Goal: Transaction & Acquisition: Purchase product/service

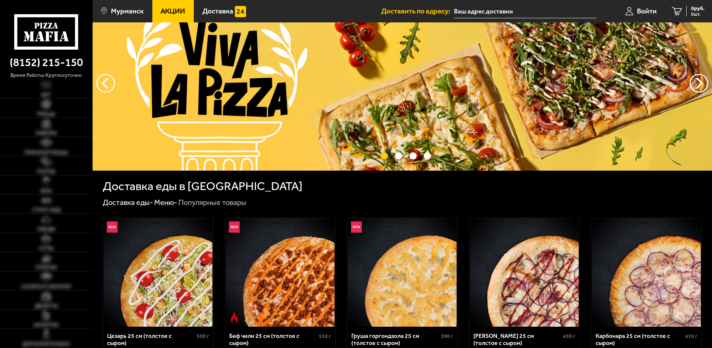
scroll to position [149, 0]
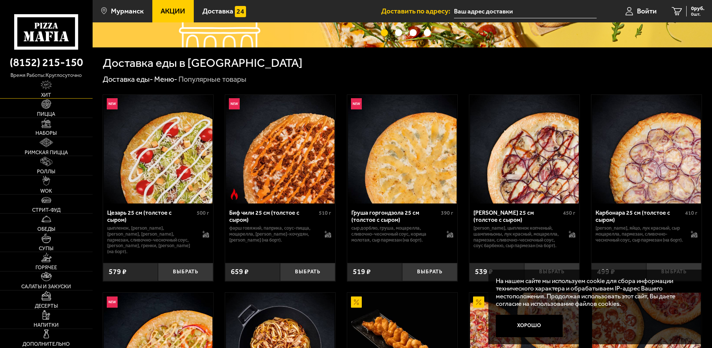
click at [27, 91] on link "Хит" at bounding box center [46, 89] width 93 height 19
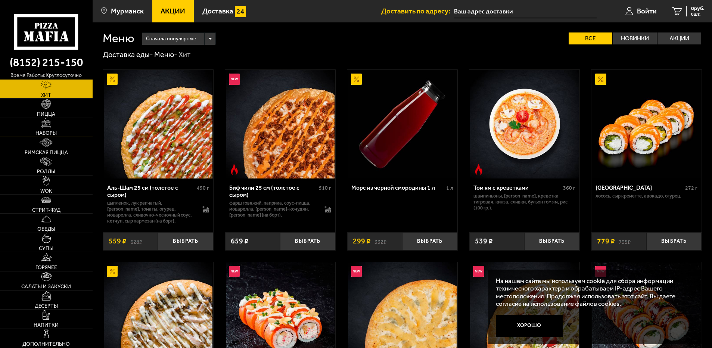
click at [53, 130] on link "Наборы" at bounding box center [46, 127] width 93 height 19
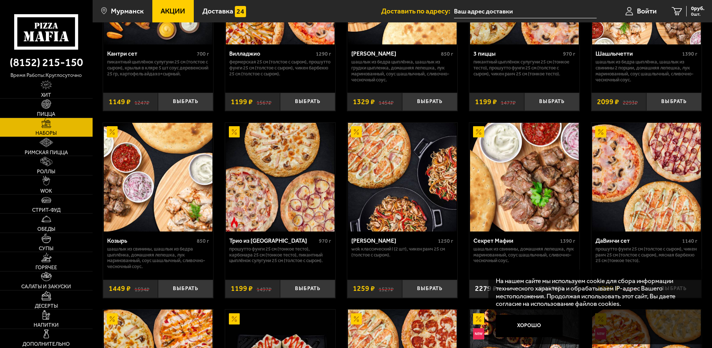
scroll to position [299, 0]
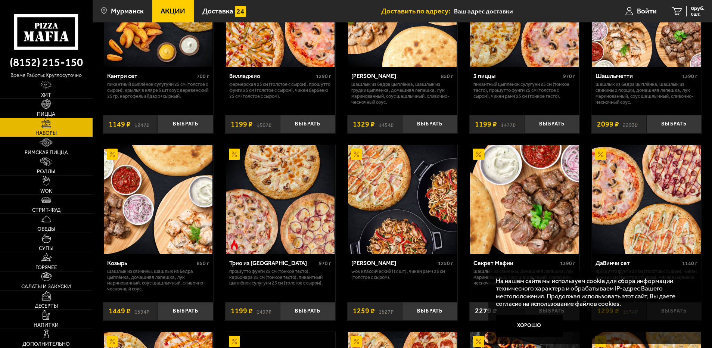
click at [276, 206] on img at bounding box center [280, 199] width 109 height 109
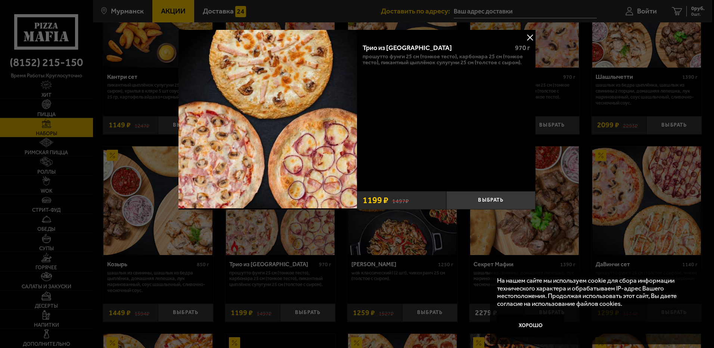
click at [531, 74] on div "Трио из [GEOGRAPHIC_DATA] 970 г Прошутто Фунги 25 см (тонкое тесто), Карбонара …" at bounding box center [446, 112] width 179 height 150
click at [526, 41] on button at bounding box center [529, 37] width 11 height 11
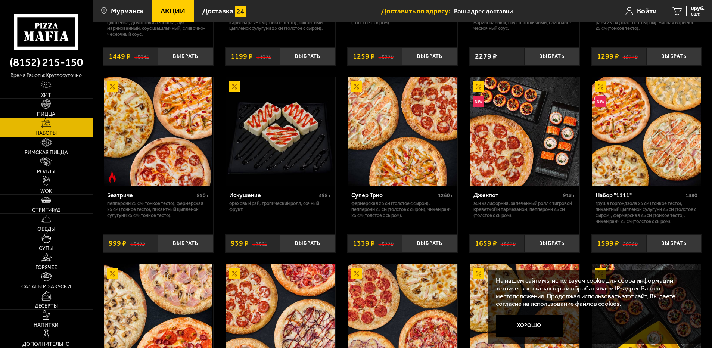
scroll to position [544, 0]
